Goal: Navigation & Orientation: Find specific page/section

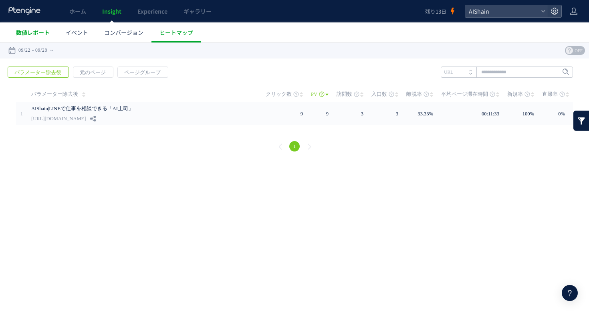
click at [40, 32] on span "数値レポート" at bounding box center [33, 32] width 34 height 8
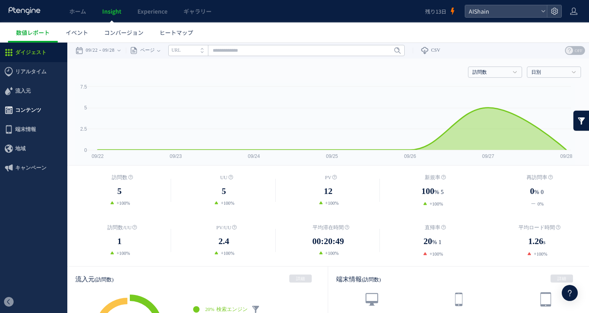
click at [38, 111] on span "コンテンツ" at bounding box center [28, 110] width 26 height 19
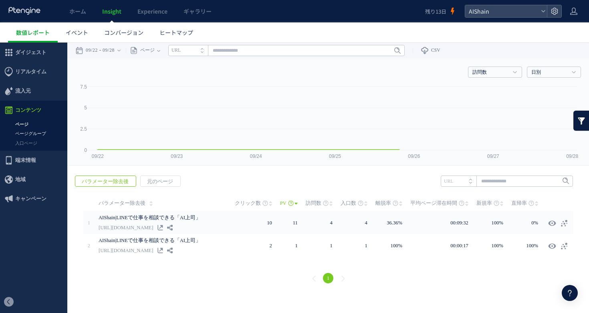
click at [45, 133] on link "ページグループ" at bounding box center [33, 133] width 67 height 9
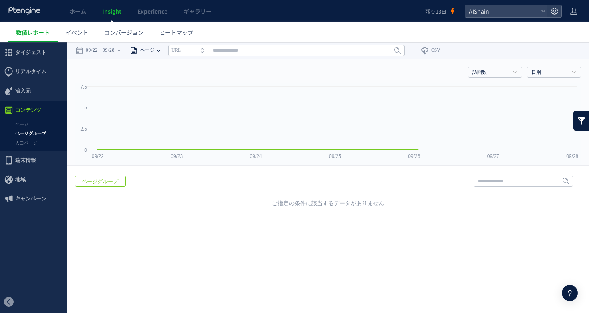
click at [155, 44] on span "ページ" at bounding box center [146, 50] width 17 height 16
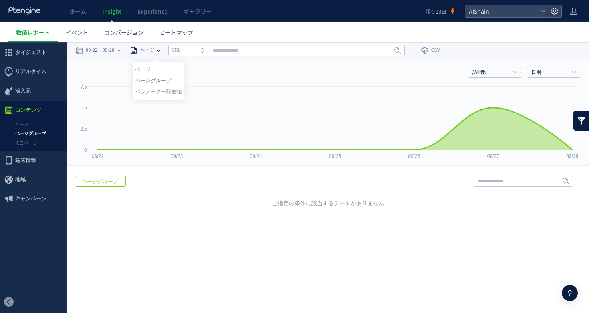
click at [158, 77] on li "ページグループ" at bounding box center [158, 80] width 47 height 10
click at [198, 52] on input "text" at bounding box center [305, 50] width 236 height 11
click at [576, 8] on icon at bounding box center [573, 11] width 8 height 8
click at [550, 44] on span "ログアウト" at bounding box center [547, 44] width 28 height 8
